Goal: Information Seeking & Learning: Check status

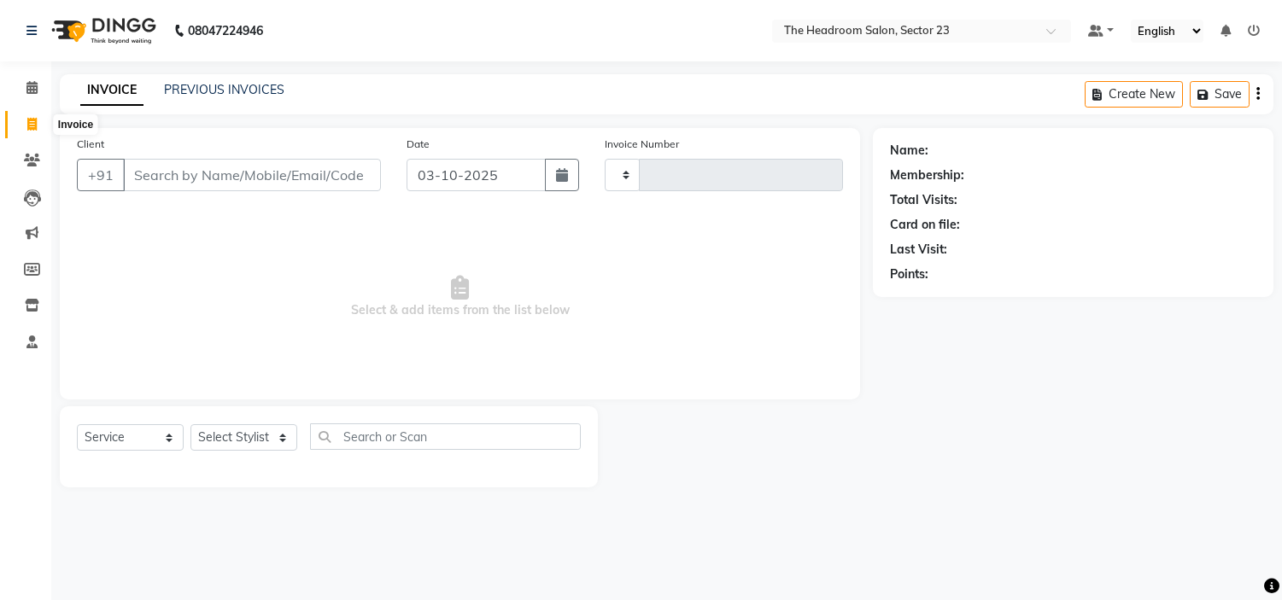
select select "service"
type input "2351"
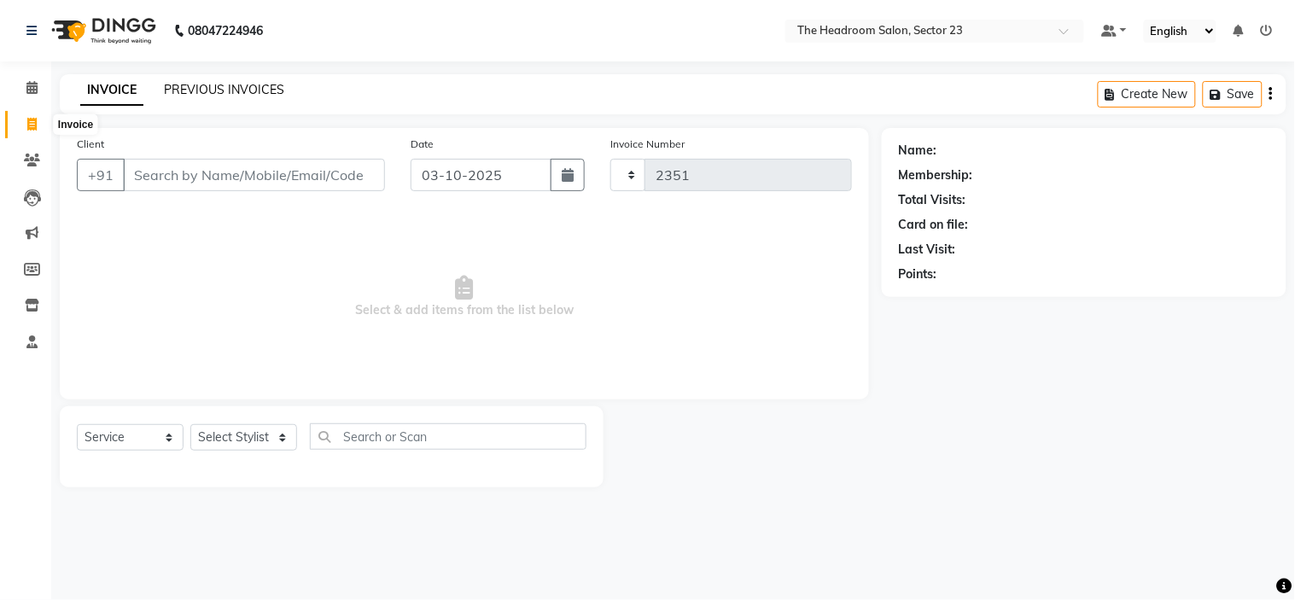
select select "6796"
click at [218, 89] on link "PREVIOUS INVOICES" at bounding box center [224, 89] width 120 height 15
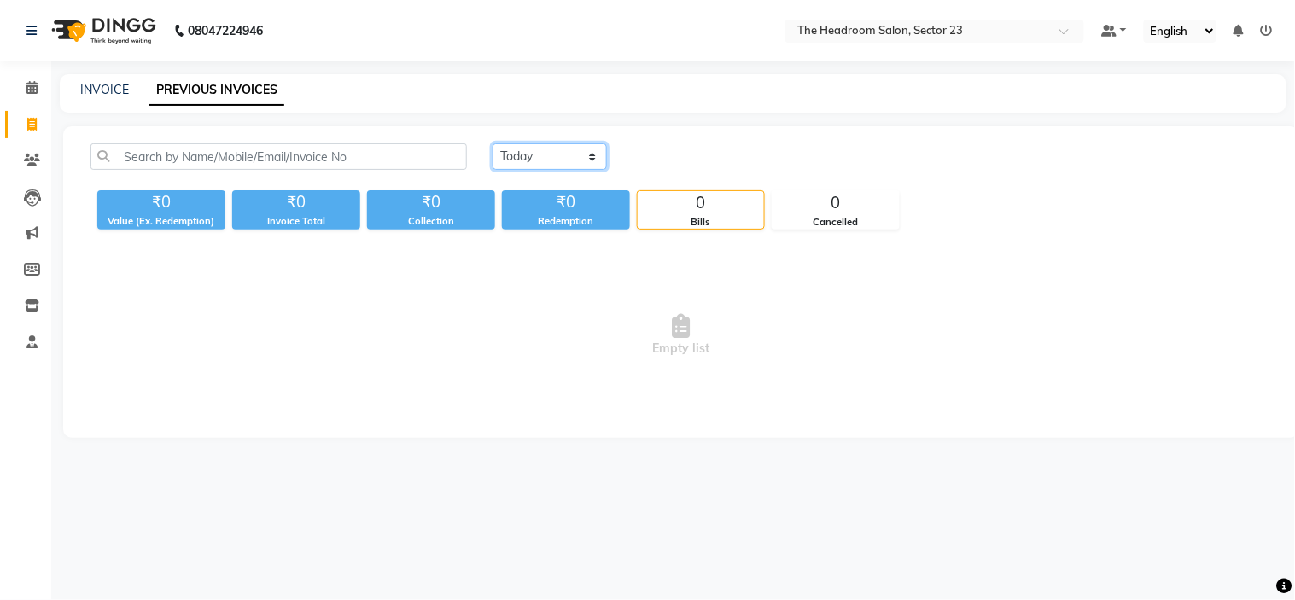
click at [550, 143] on select "Today Yesterday Custom Range" at bounding box center [550, 156] width 114 height 26
select select "yesterday"
click at [493, 143] on select "Today Yesterday Custom Range" at bounding box center [550, 156] width 114 height 26
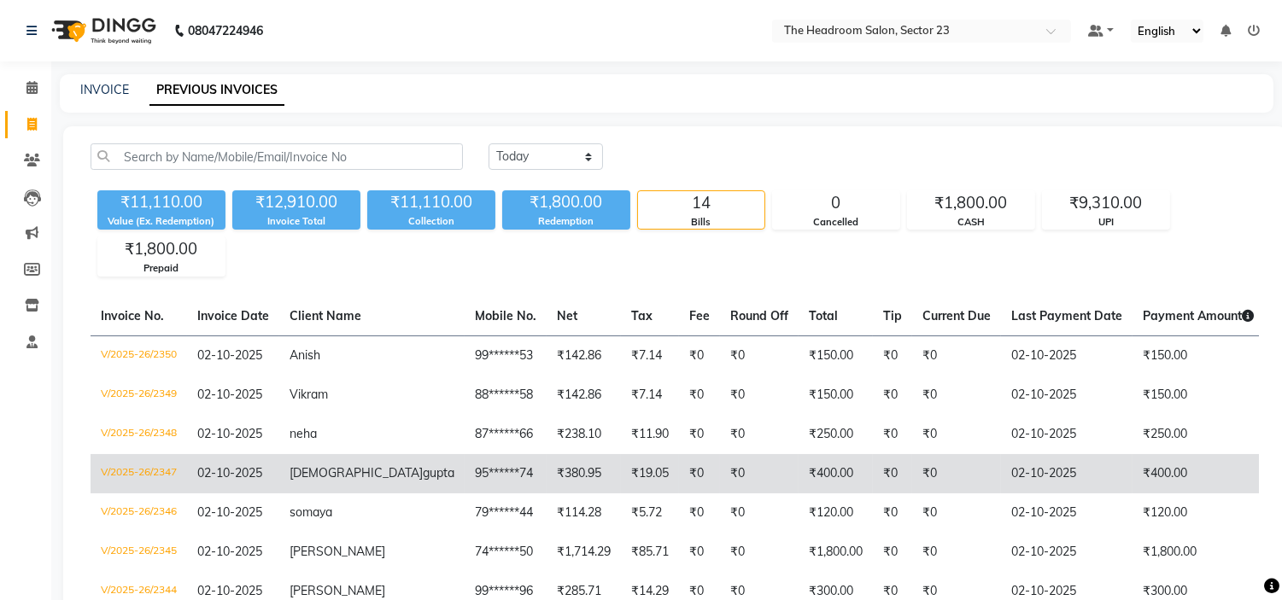
click at [464, 454] on td "95******74" at bounding box center [505, 473] width 82 height 39
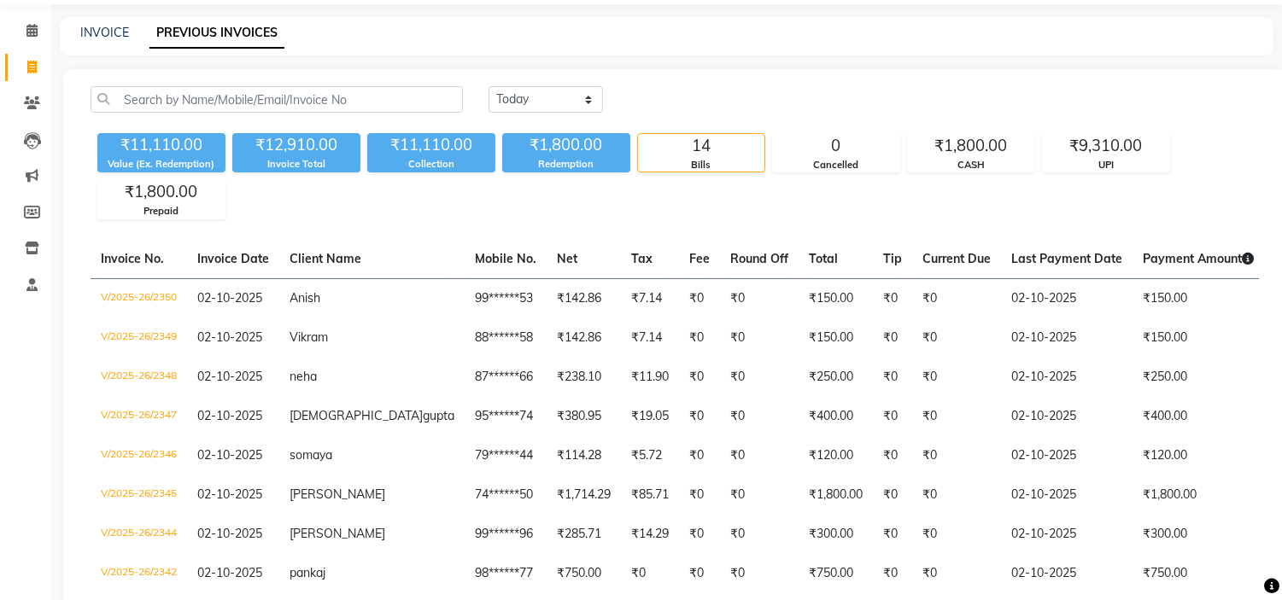
scroll to position [75, 0]
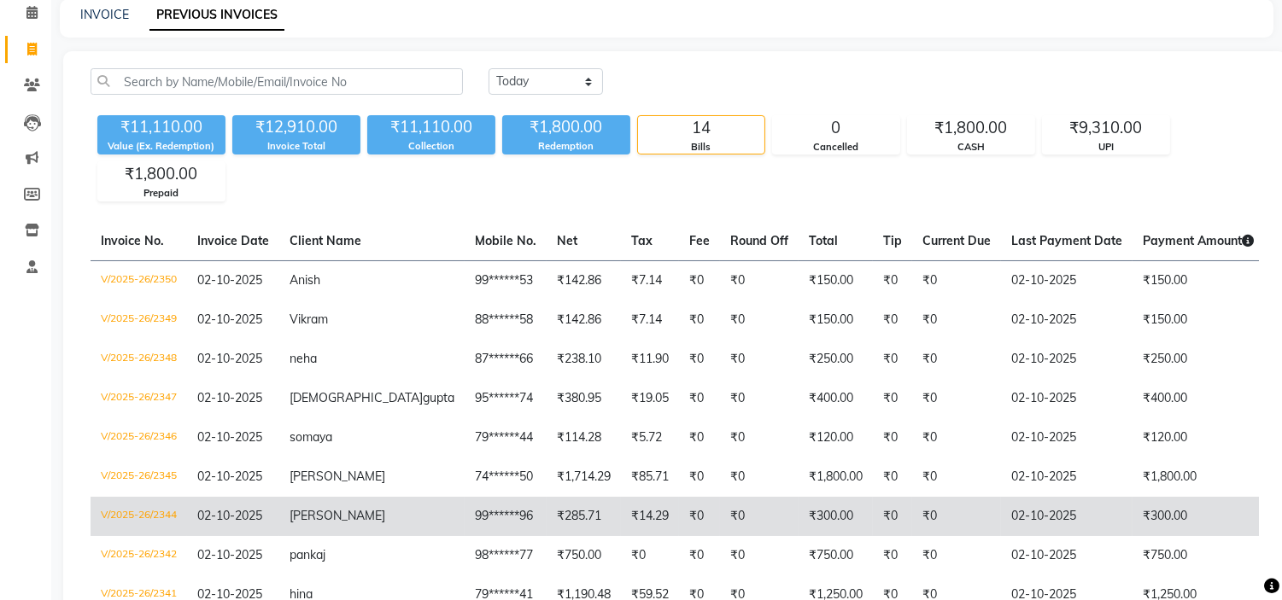
click at [912, 536] on td "₹0" at bounding box center [956, 516] width 89 height 39
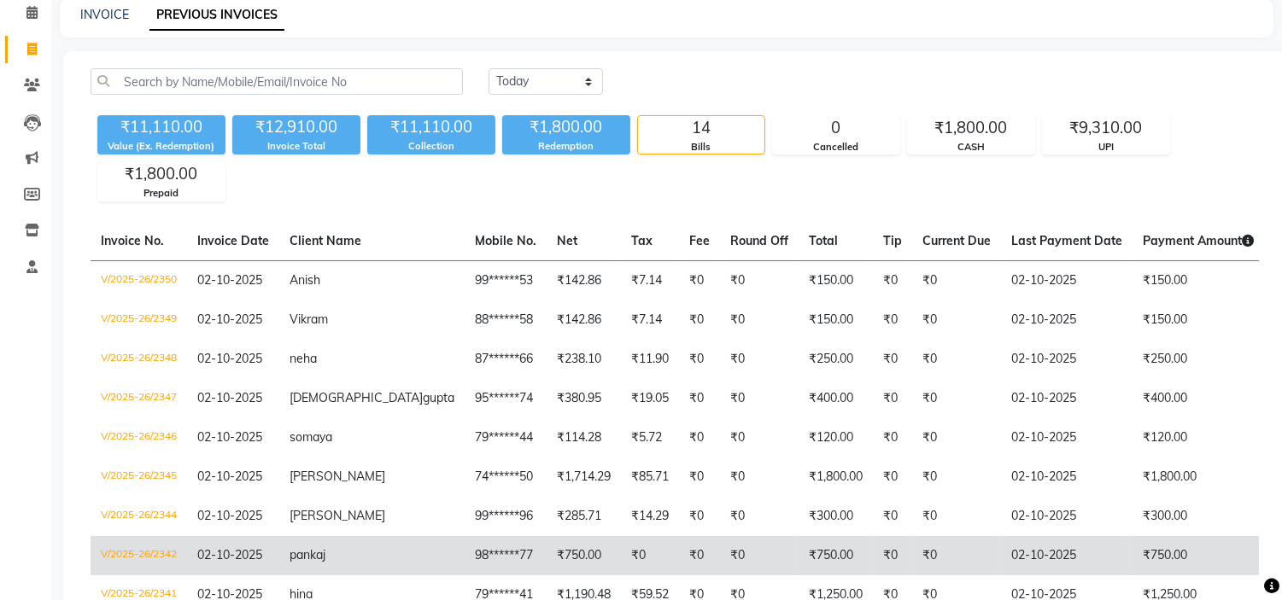
click at [798, 569] on td "₹750.00" at bounding box center [835, 555] width 74 height 39
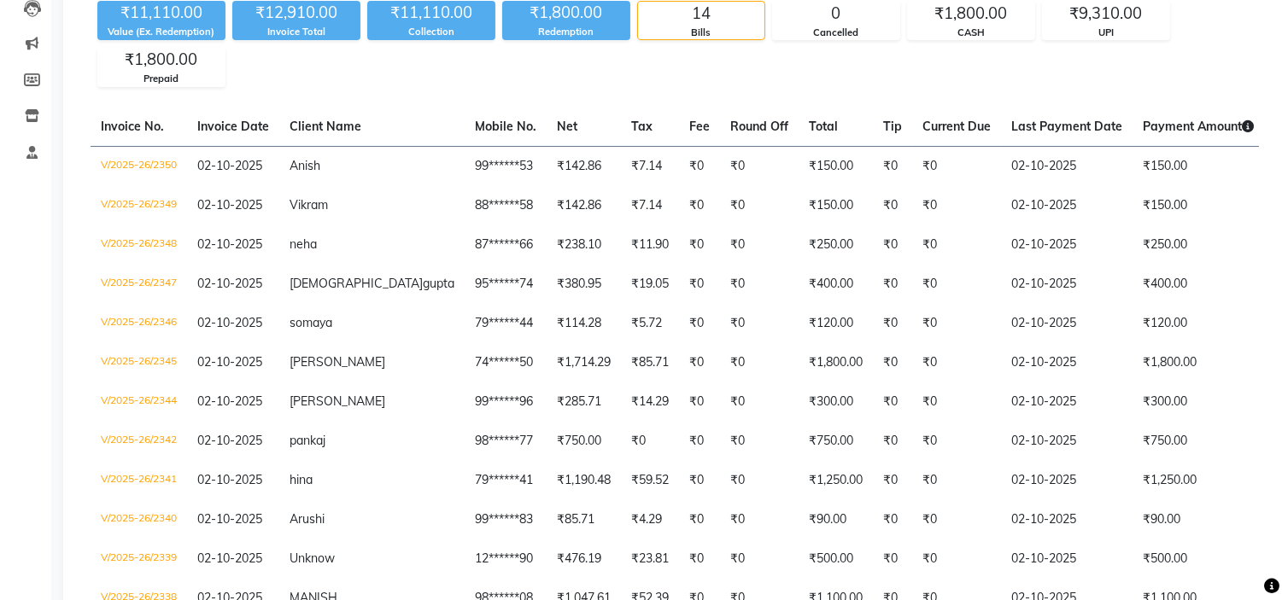
scroll to position [227, 0]
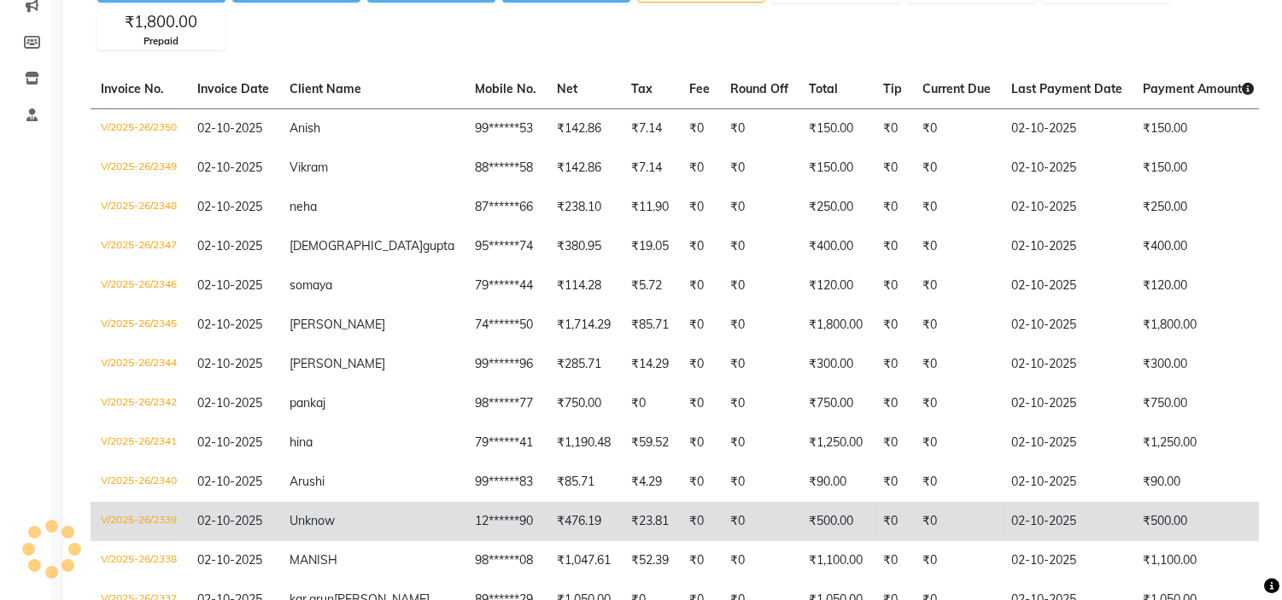
click at [1150, 532] on td "₹500.00" at bounding box center [1197, 521] width 131 height 39
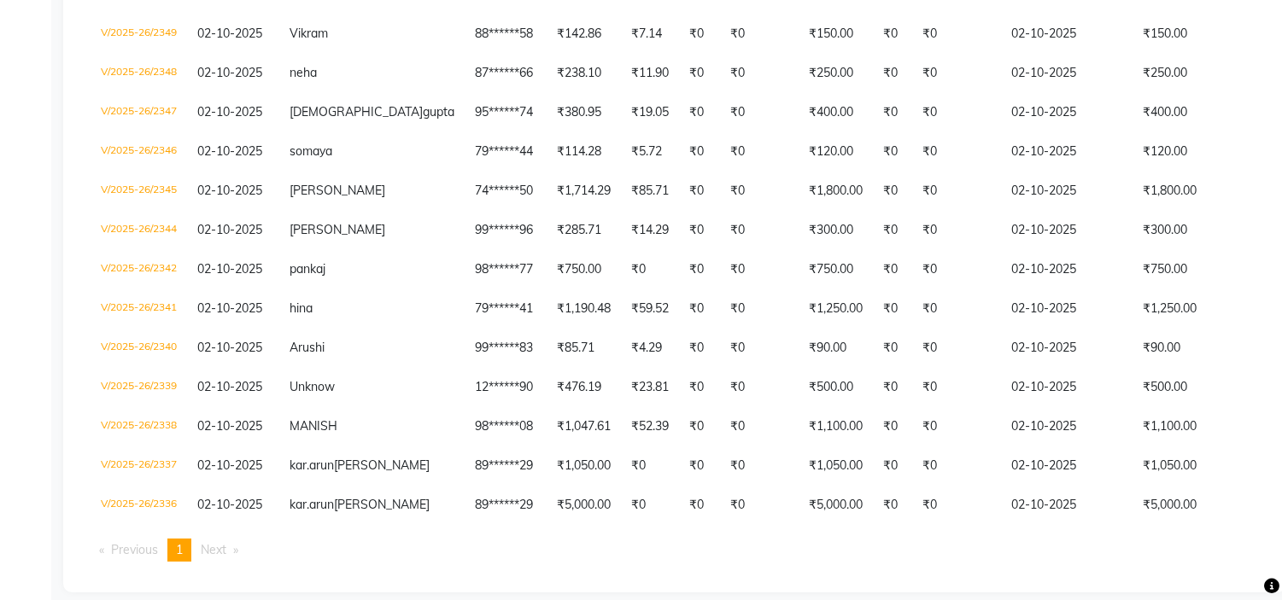
scroll to position [379, 0]
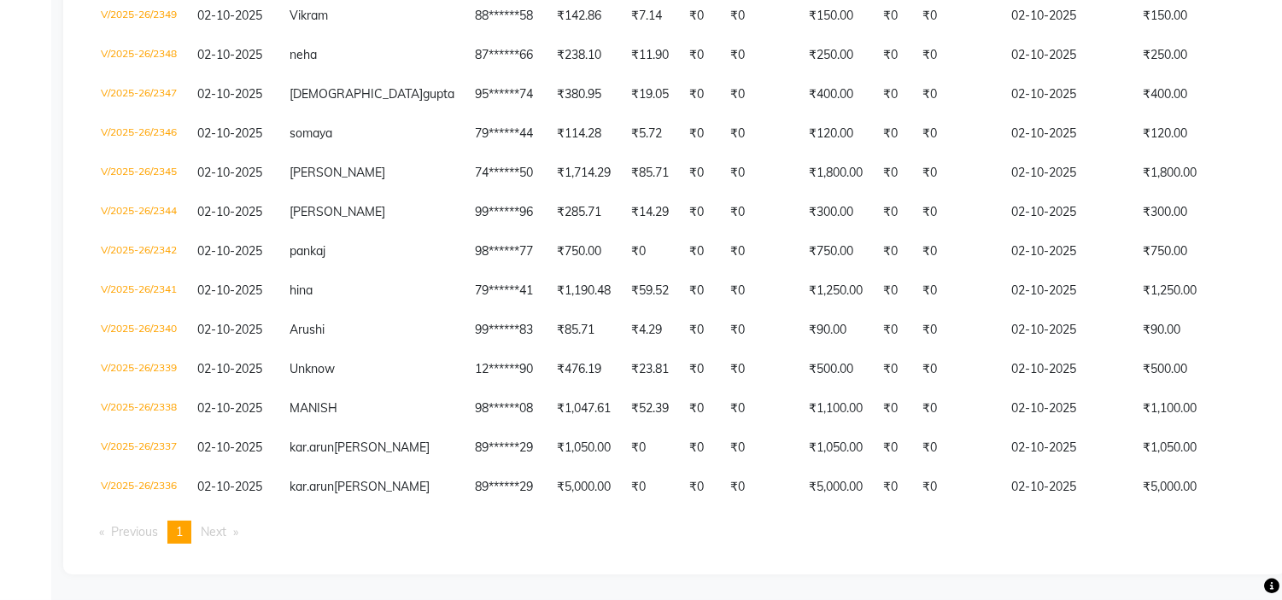
select select "service"
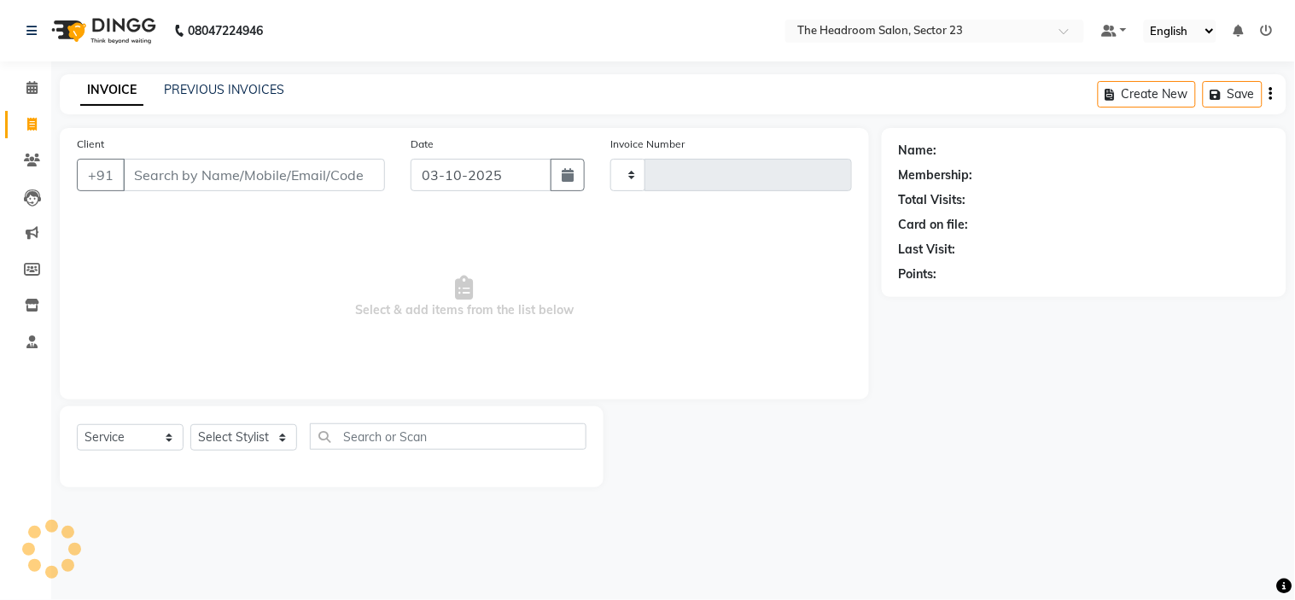
type input "2351"
select select "6796"
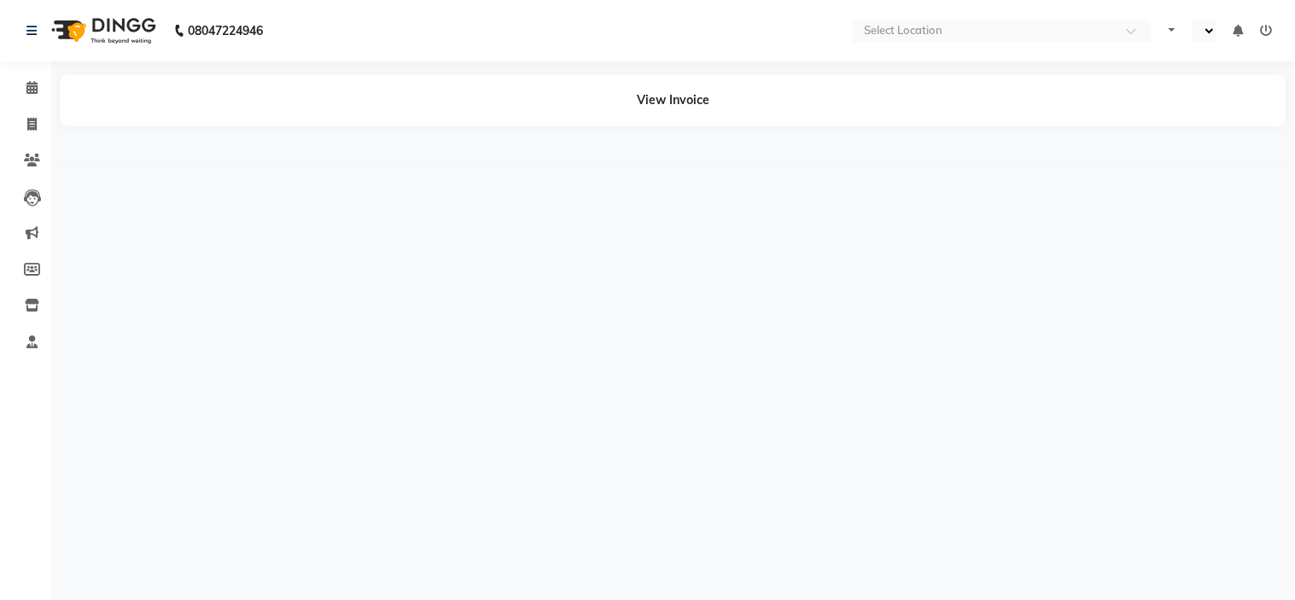
select select "en"
